Goal: Check status: Check status

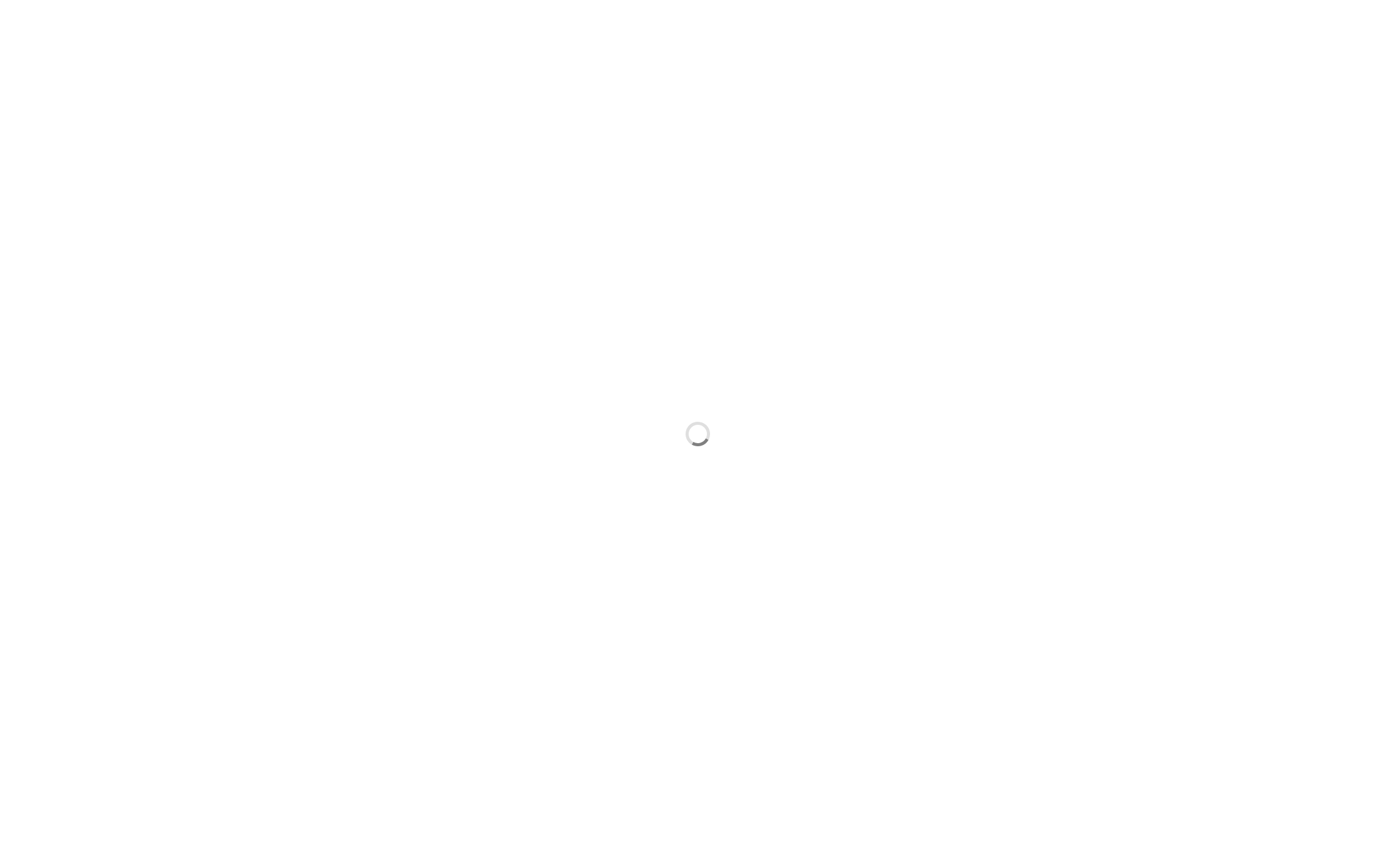
click at [330, 250] on div at bounding box center [698, 434] width 1395 height 868
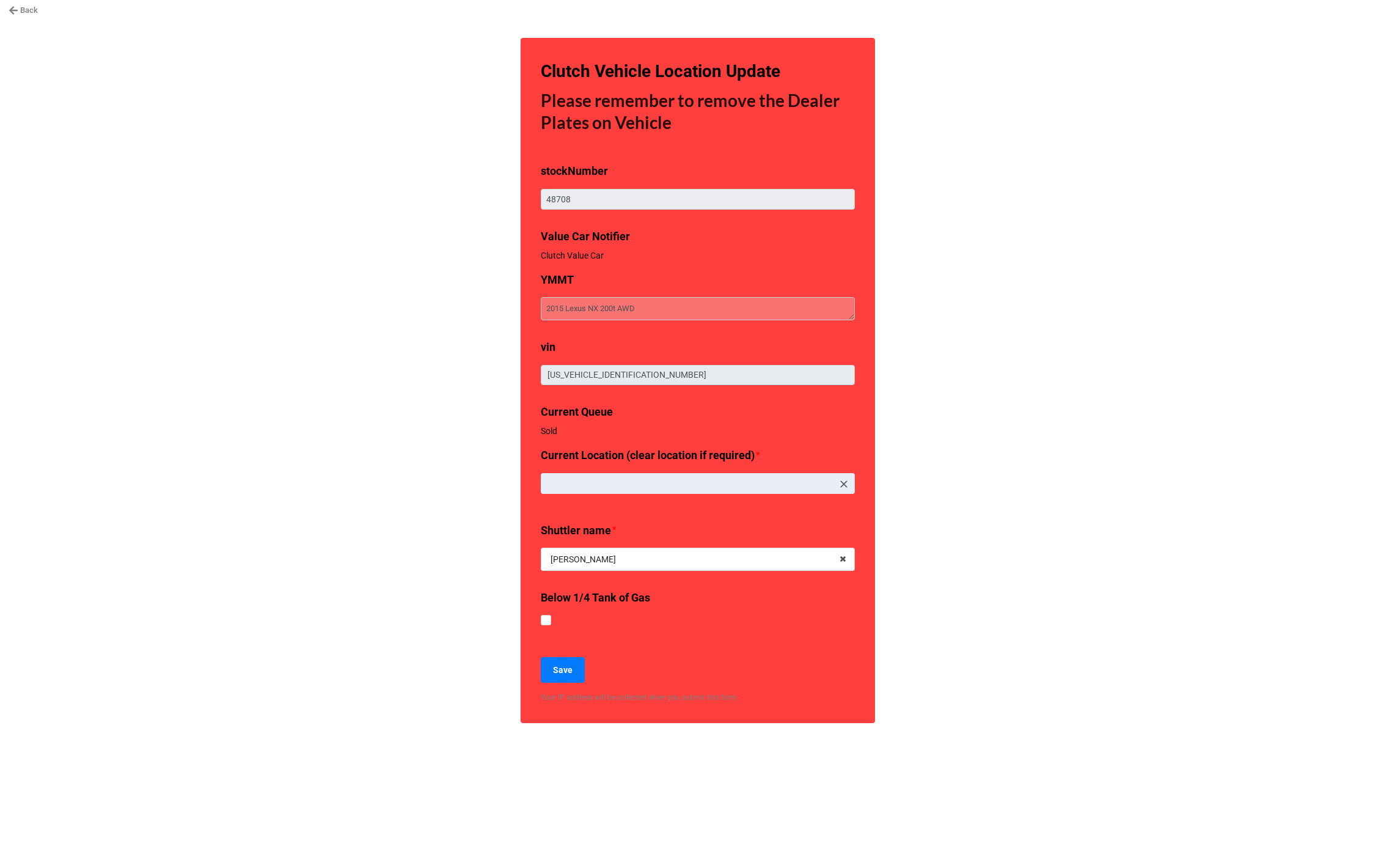
type textarea "x"
click at [33, 8] on link "Back" at bounding box center [24, 10] width 29 height 12
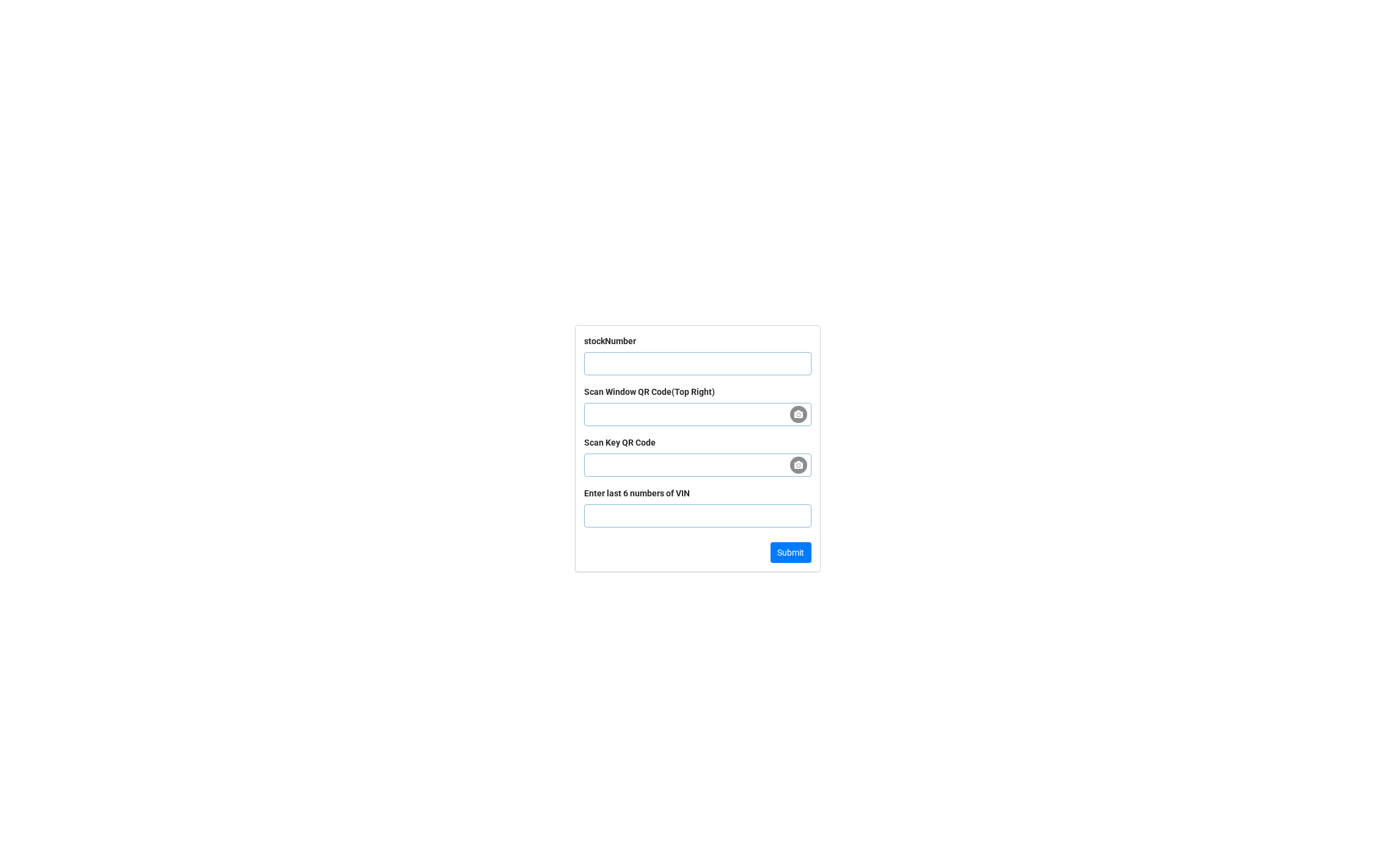
click at [610, 363] on input "text" at bounding box center [698, 364] width 228 height 24
paste input "58896"
type input "58896"
click button "Submit" at bounding box center [792, 552] width 41 height 21
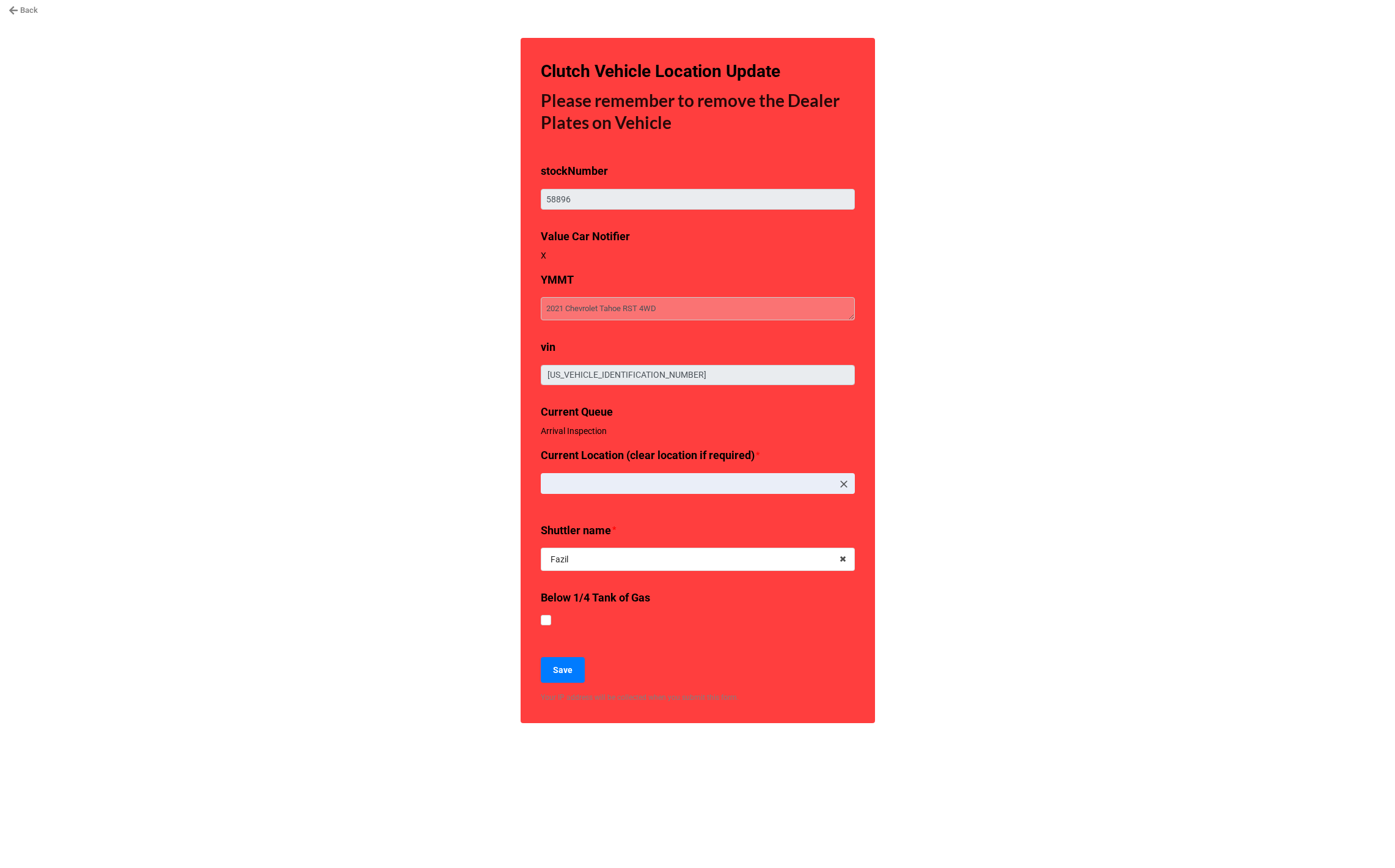
type textarea "x"
click at [343, 545] on div "Back Clutch Vehicle Location Update Please remember to remove the Dealer Plates…" at bounding box center [698, 434] width 1395 height 868
click at [13, 14] on icon at bounding box center [13, 10] width 9 height 9
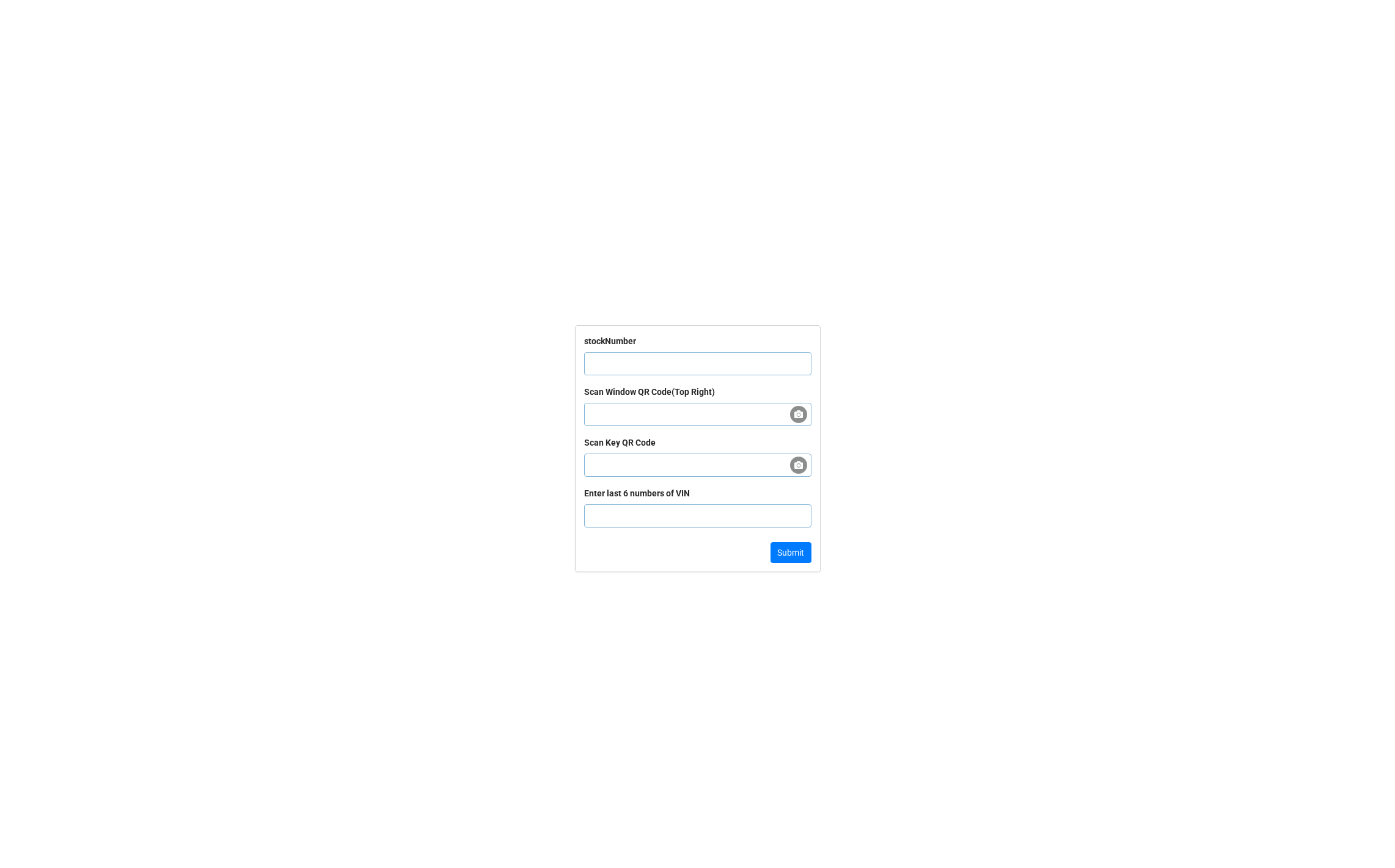
click at [643, 360] on input "text" at bounding box center [698, 364] width 228 height 24
paste input "61650"
type input "61650"
click button "Submit" at bounding box center [792, 552] width 41 height 21
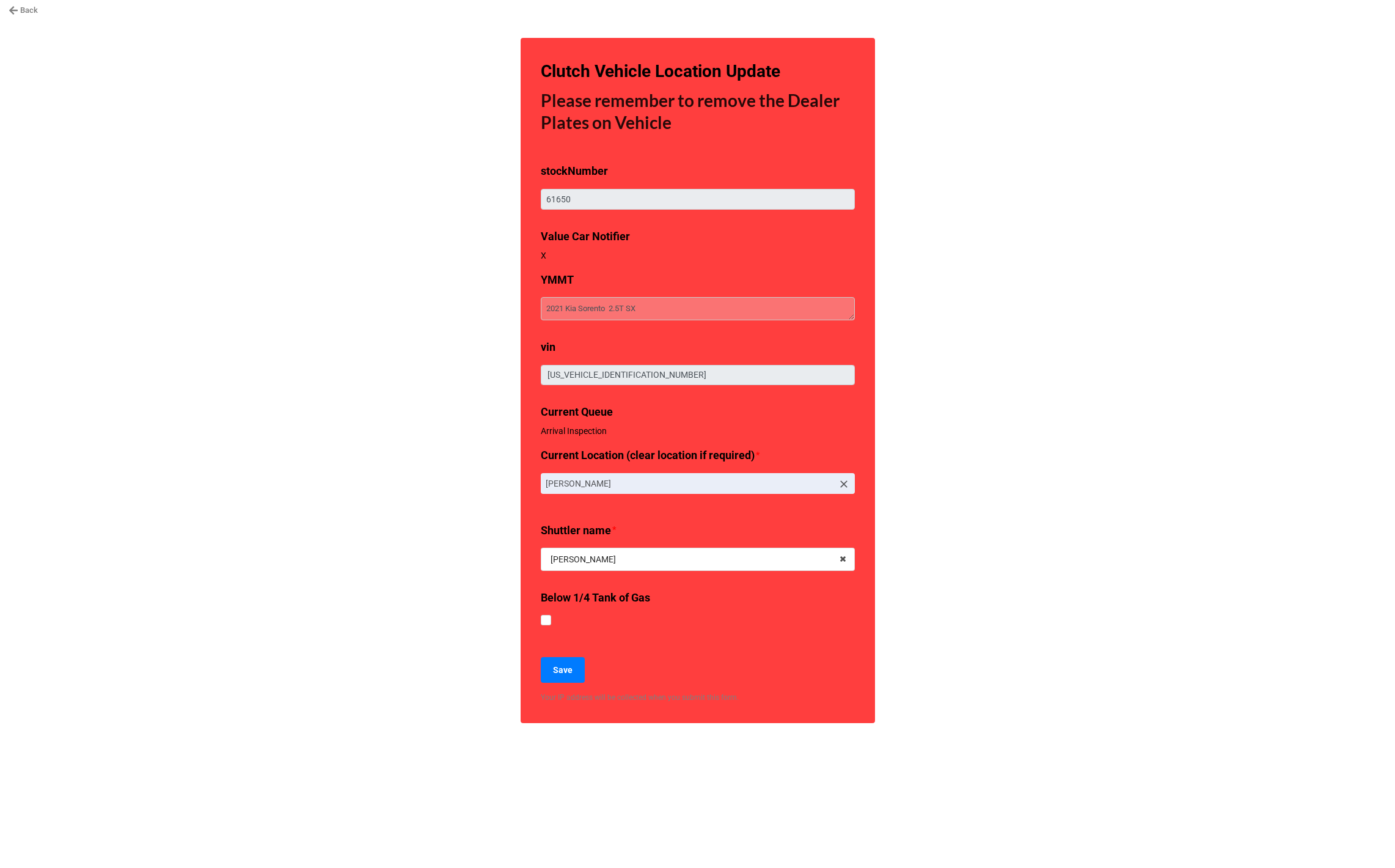
click at [373, 477] on div "Back Clutch Vehicle Location Update Please remember to remove the Dealer Plates…" at bounding box center [698, 434] width 1395 height 868
type textarea "x"
